Goal: Task Accomplishment & Management: Manage account settings

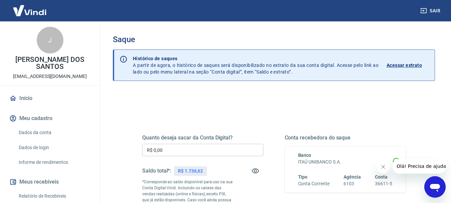
click at [29, 121] on button "Meu cadastro" at bounding box center [50, 118] width 84 height 15
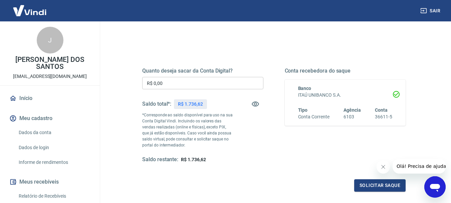
scroll to position [67, 0]
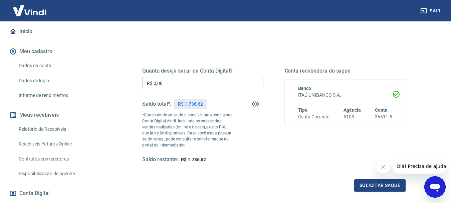
click at [41, 128] on link "Relatório de Recebíveis" at bounding box center [54, 129] width 76 height 14
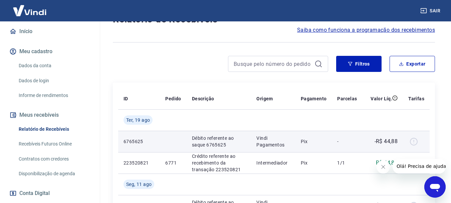
scroll to position [100, 0]
